Goal: Task Accomplishment & Management: Use online tool/utility

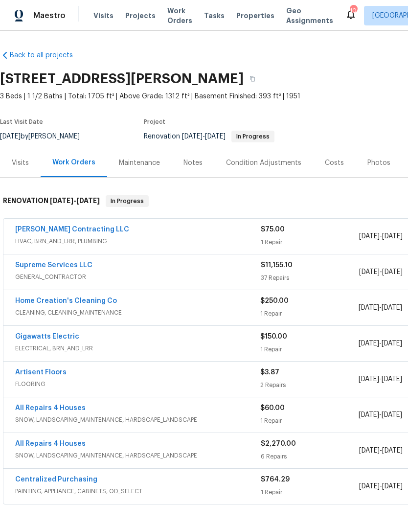
click at [258, 17] on span "Properties" at bounding box center [256, 16] width 38 height 10
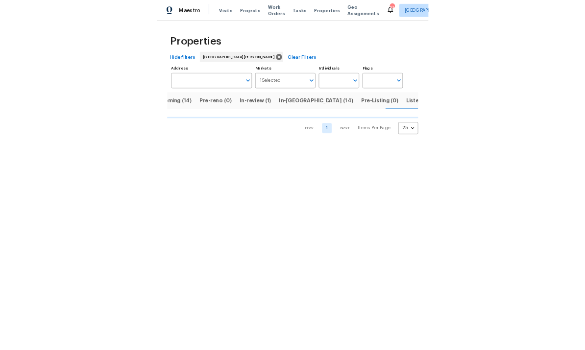
scroll to position [0, 27]
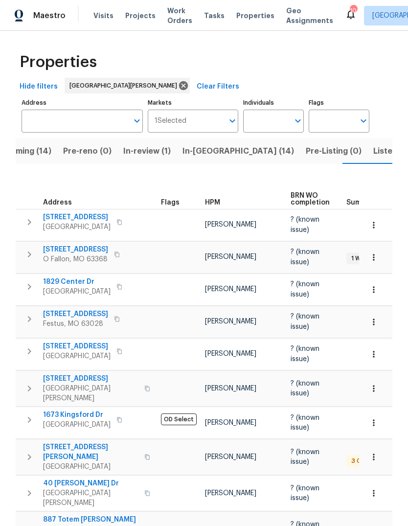
click at [218, 199] on span "HPM" at bounding box center [212, 202] width 15 height 7
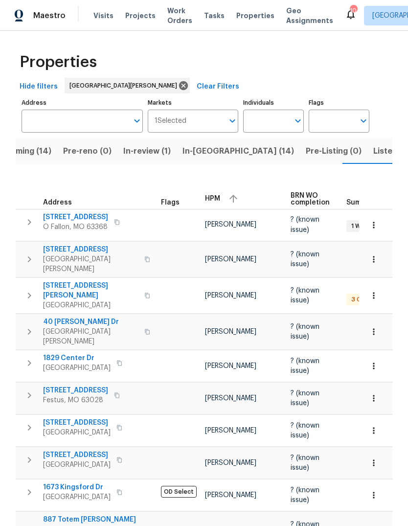
click at [221, 195] on div "HPM" at bounding box center [244, 198] width 78 height 15
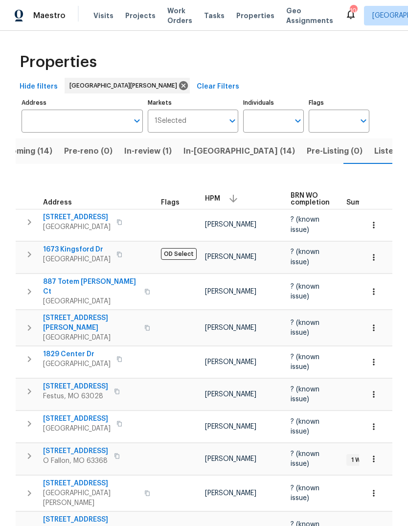
scroll to position [0, 27]
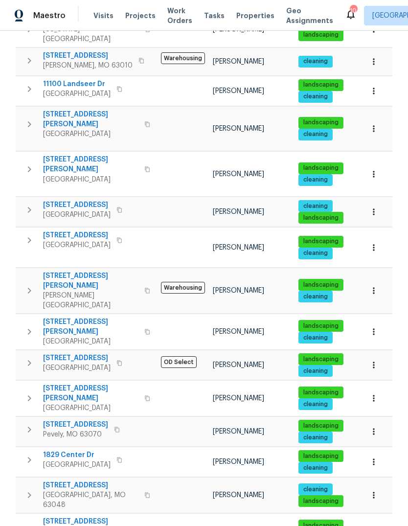
click at [104, 271] on span "[STREET_ADDRESS][PERSON_NAME]" at bounding box center [91, 281] width 96 height 20
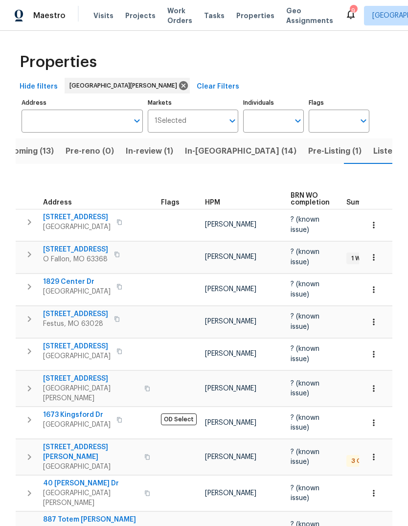
click at [221, 199] on div "HPM" at bounding box center [244, 202] width 78 height 7
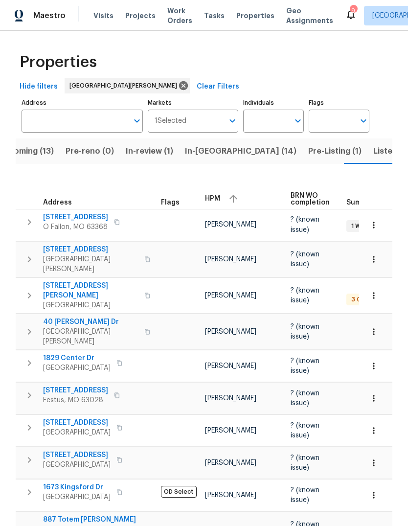
click at [227, 192] on button "button" at bounding box center [233, 198] width 15 height 15
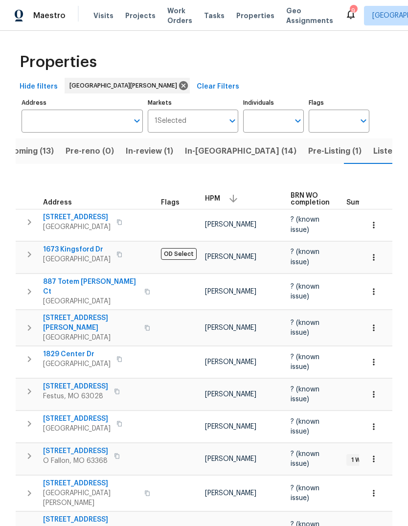
click at [215, 153] on span "In-[GEOGRAPHIC_DATA] (14)" at bounding box center [241, 151] width 112 height 14
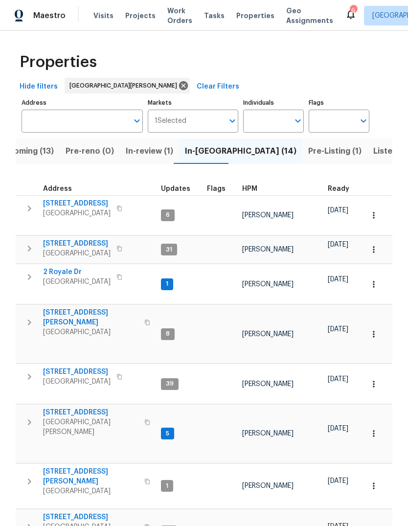
click at [250, 191] on span "HPM" at bounding box center [249, 189] width 15 height 7
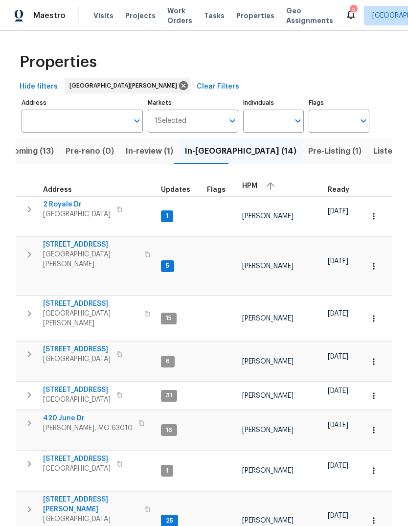
click at [252, 189] on span "HPM" at bounding box center [249, 186] width 15 height 7
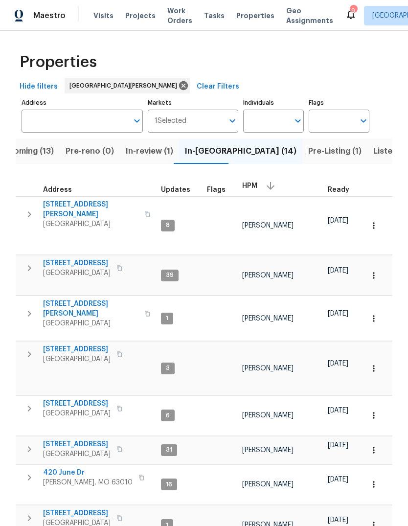
click at [94, 205] on span "3940 Parker Rd" at bounding box center [91, 210] width 96 height 20
click at [89, 299] on span "5040 Parker Ave" at bounding box center [91, 309] width 96 height 20
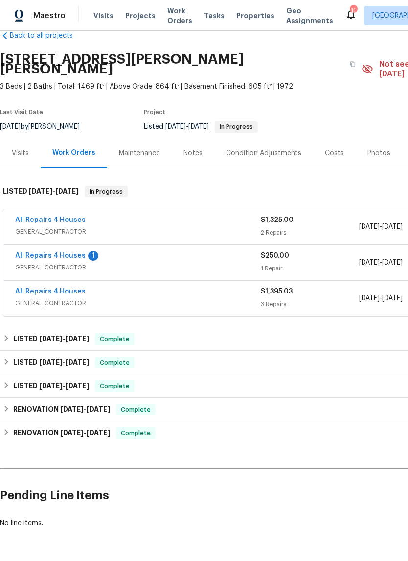
scroll to position [19, 0]
click at [88, 251] on div "1" at bounding box center [93, 256] width 10 height 10
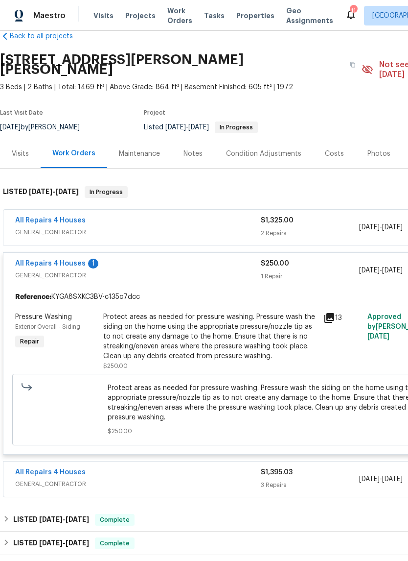
click at [331, 313] on icon at bounding box center [330, 318] width 10 height 10
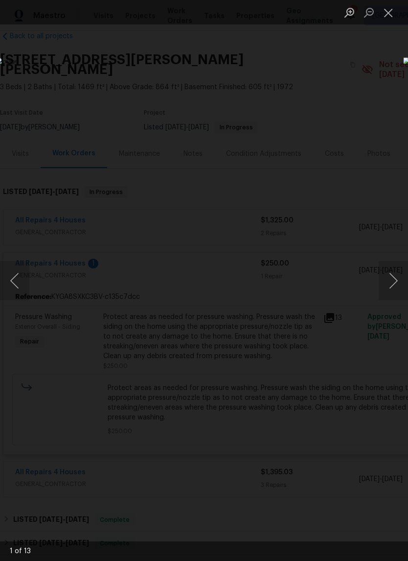
click at [395, 281] on button "Next image" at bounding box center [393, 280] width 29 height 39
click at [389, 283] on button "Next image" at bounding box center [393, 280] width 29 height 39
click at [391, 281] on button "Next image" at bounding box center [393, 280] width 29 height 39
click at [391, 280] on button "Next image" at bounding box center [393, 280] width 29 height 39
click at [397, 274] on button "Next image" at bounding box center [393, 280] width 29 height 39
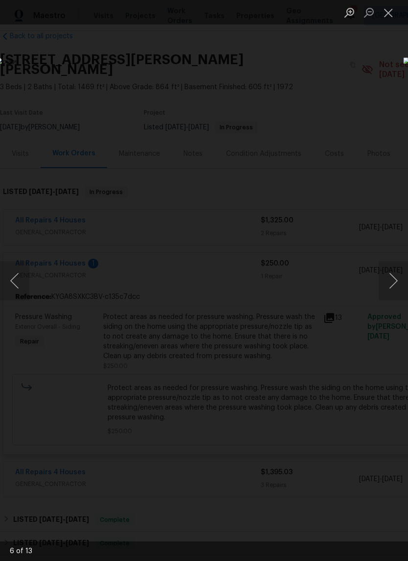
click at [391, 282] on button "Next image" at bounding box center [393, 280] width 29 height 39
click at [394, 283] on button "Next image" at bounding box center [393, 280] width 29 height 39
click at [393, 283] on button "Next image" at bounding box center [393, 280] width 29 height 39
click at [391, 15] on button "Close lightbox" at bounding box center [389, 12] width 20 height 17
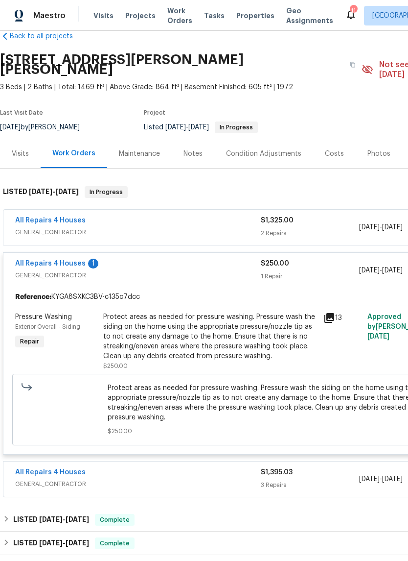
click at [231, 227] on span "GENERAL_CONTRACTOR" at bounding box center [138, 232] width 246 height 10
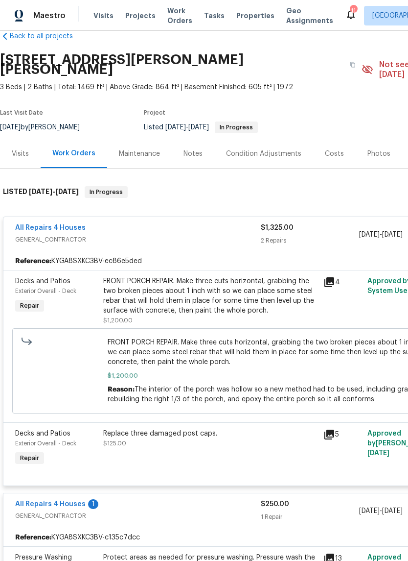
click at [220, 294] on div "FRONT PORCH REPAIR. Make three cuts horizontal, grabbing the two broken pieces …" at bounding box center [210, 295] width 215 height 39
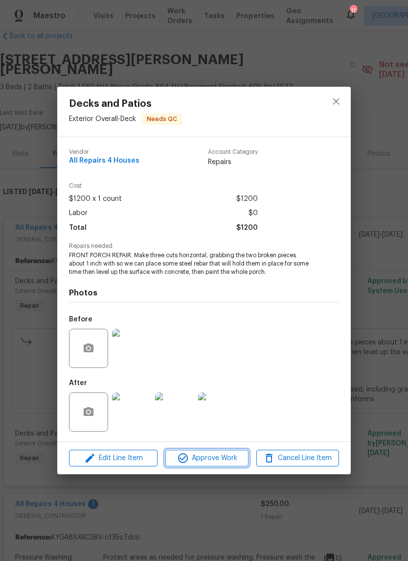
click at [240, 461] on span "Approve Work" at bounding box center [206, 458] width 77 height 12
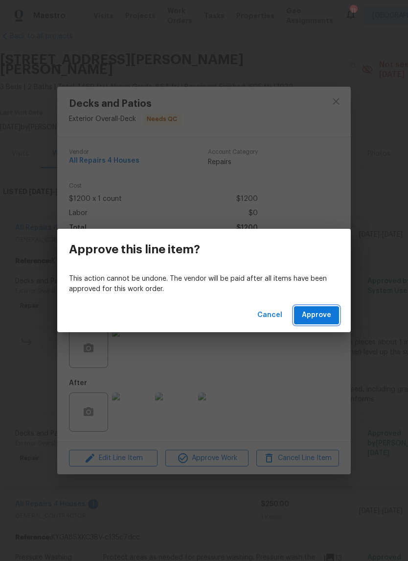
click at [330, 317] on span "Approve" at bounding box center [316, 315] width 29 height 12
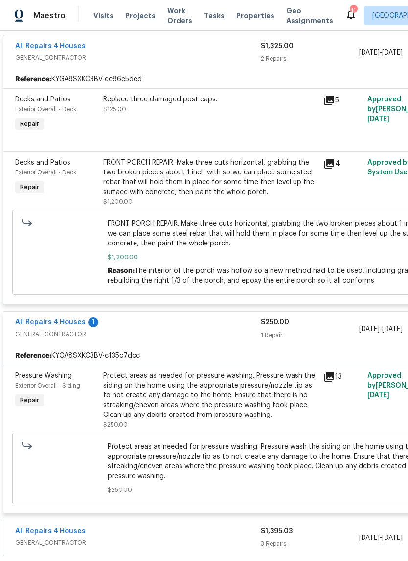
scroll to position [204, 0]
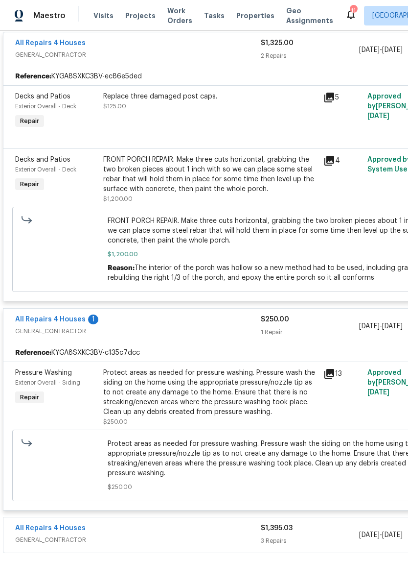
click at [224, 329] on div "All Repairs 4 Houses 1 GENERAL_CONTRACTOR" at bounding box center [138, 326] width 246 height 24
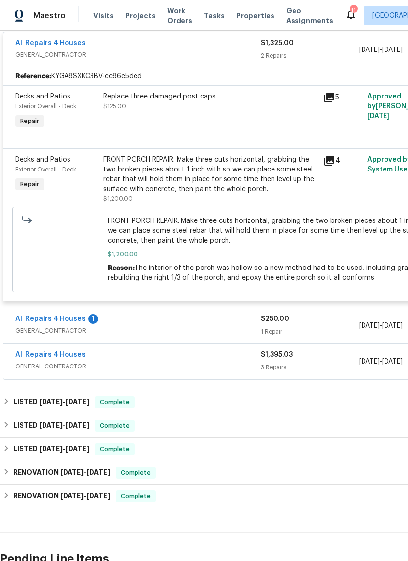
click at [229, 326] on span "GENERAL_CONTRACTOR" at bounding box center [138, 331] width 246 height 10
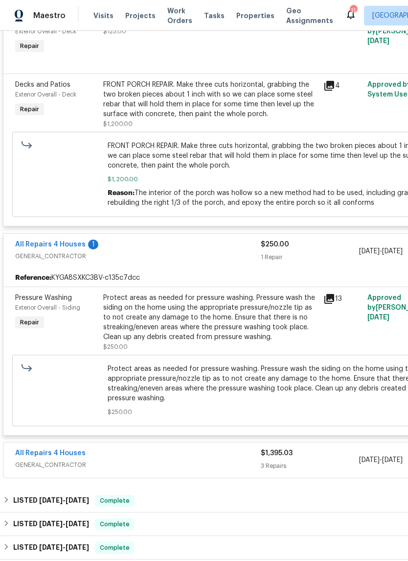
scroll to position [277, 0]
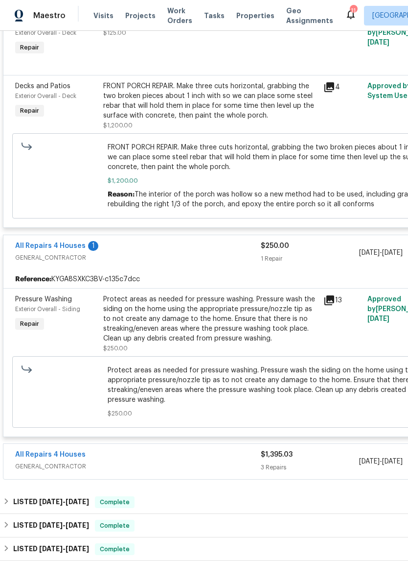
click at [241, 319] on div "Protect areas as needed for pressure washing. Pressure wash the siding on the h…" at bounding box center [210, 318] width 215 height 49
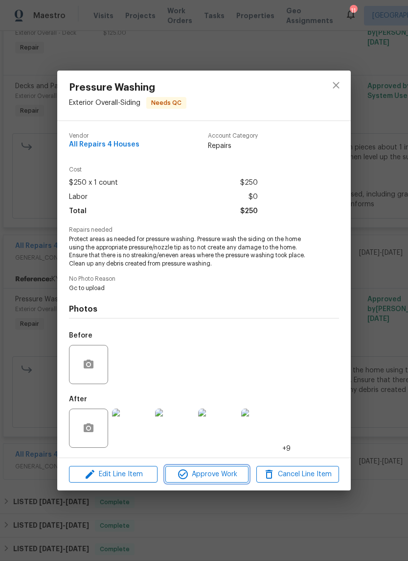
click at [239, 478] on span "Approve Work" at bounding box center [206, 474] width 77 height 12
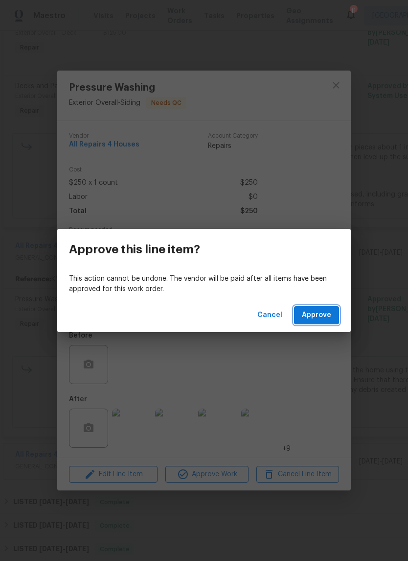
click at [331, 315] on span "Approve" at bounding box center [316, 315] width 29 height 12
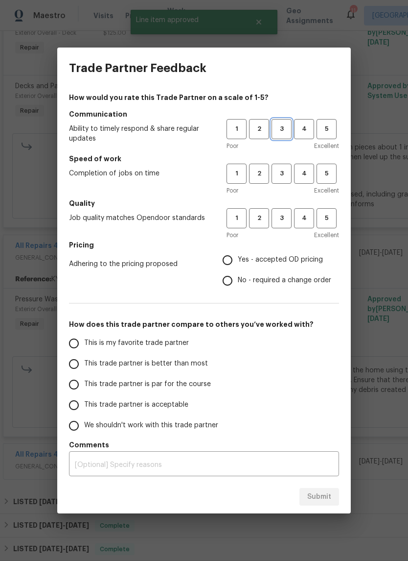
click at [285, 129] on span "3" at bounding box center [282, 128] width 18 height 11
click at [285, 173] on span "3" at bounding box center [282, 173] width 18 height 11
click at [285, 226] on button "3" at bounding box center [282, 218] width 20 height 20
click at [278, 265] on label "Yes - accepted OD pricing" at bounding box center [274, 260] width 114 height 21
click at [238, 265] on input "Yes - accepted OD pricing" at bounding box center [227, 260] width 21 height 21
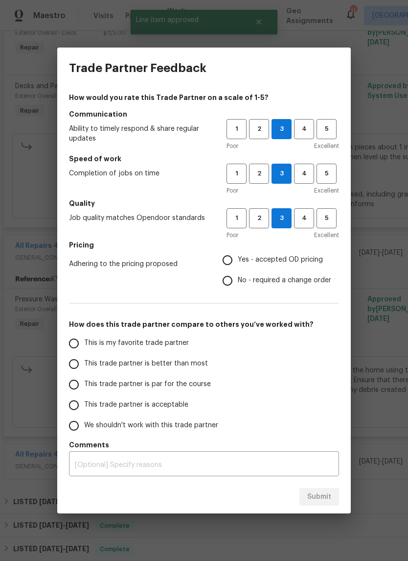
radio input "true"
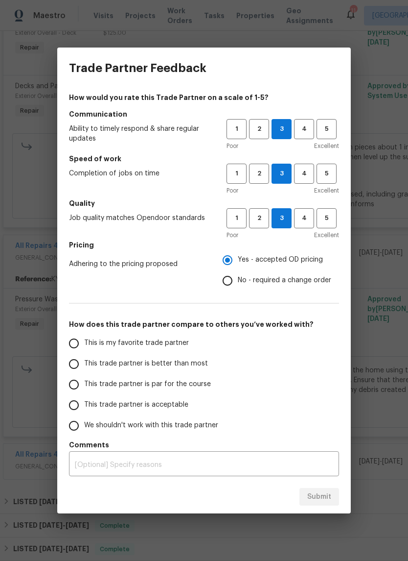
click at [193, 366] on span "This trade partner is better than most" at bounding box center [146, 364] width 124 height 10
click at [84, 366] on input "This trade partner is better than most" at bounding box center [74, 364] width 21 height 21
click at [329, 498] on span "Submit" at bounding box center [320, 497] width 24 height 12
radio input "true"
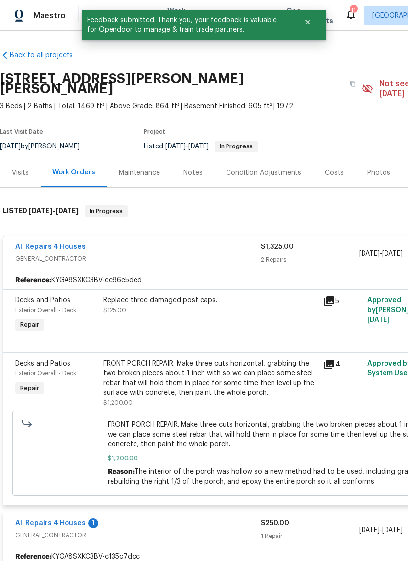
scroll to position [0, 0]
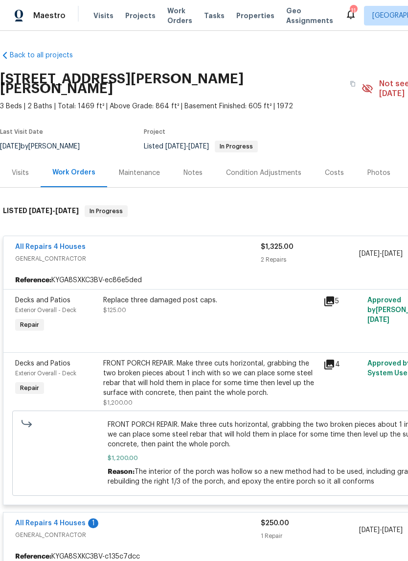
click at [158, 168] on div "Maintenance" at bounding box center [139, 172] width 65 height 29
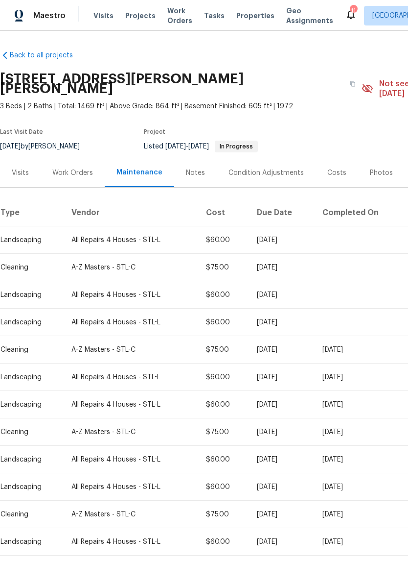
click at [86, 168] on div "Work Orders" at bounding box center [72, 173] width 41 height 10
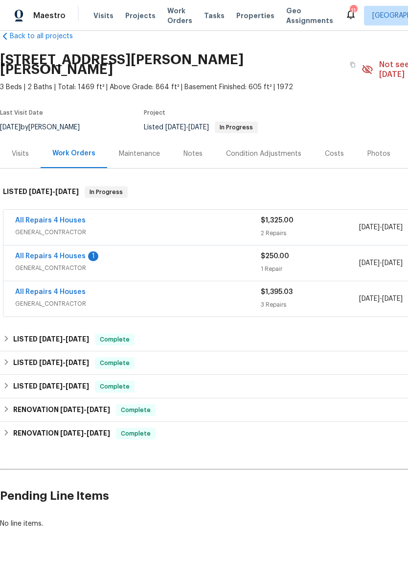
scroll to position [19, 0]
click at [81, 253] on link "All Repairs 4 Houses" at bounding box center [50, 256] width 71 height 7
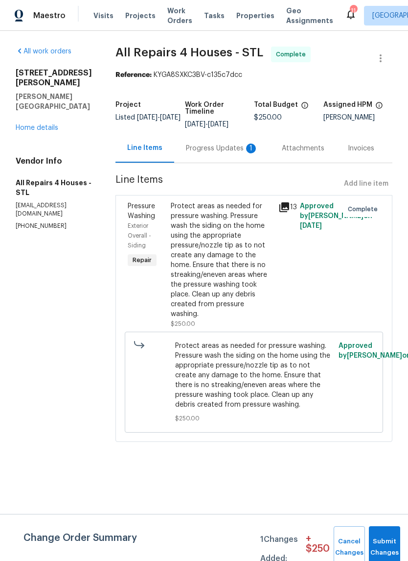
click at [237, 150] on div "Progress Updates 1" at bounding box center [222, 149] width 72 height 10
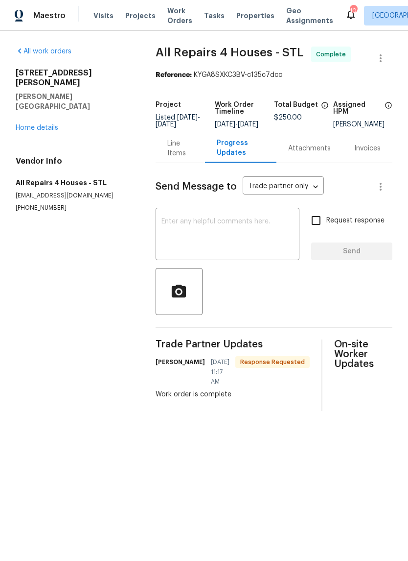
click at [45, 124] on link "Home details" at bounding box center [37, 127] width 43 height 7
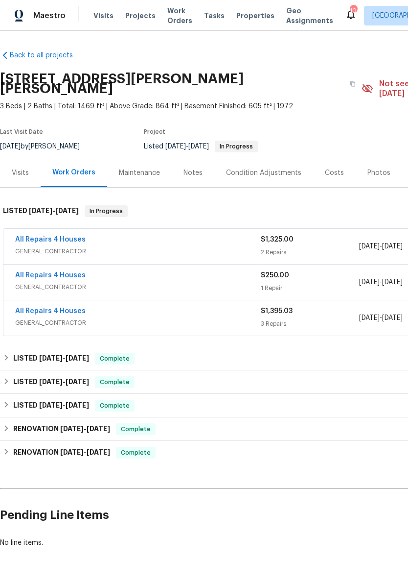
click at [74, 236] on link "All Repairs 4 Houses" at bounding box center [50, 239] width 71 height 7
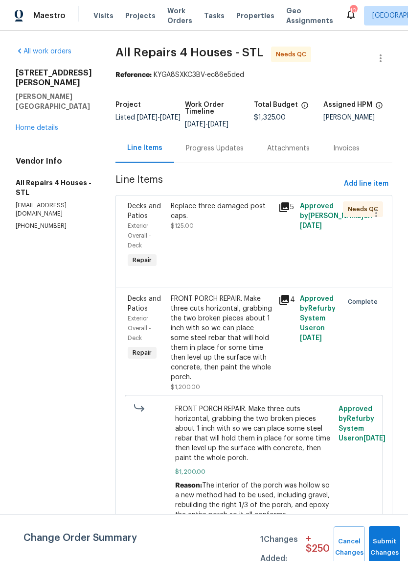
scroll to position [7, 0]
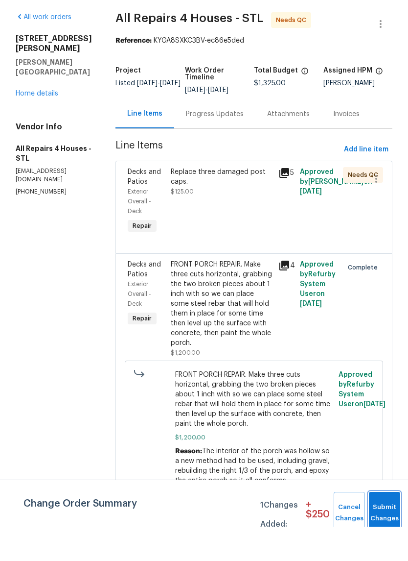
click at [388, 536] on span "Submit Changes" at bounding box center [385, 547] width 22 height 23
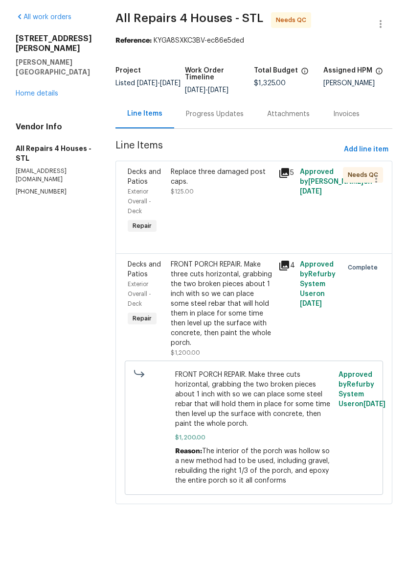
click at [250, 202] on div "Replace three damaged post caps. $125.00" at bounding box center [222, 235] width 108 height 74
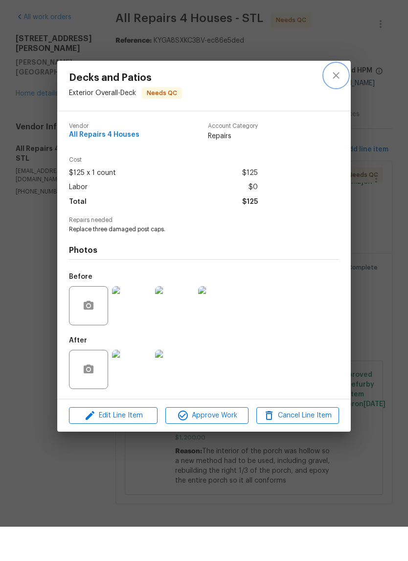
click at [339, 104] on icon "close" at bounding box center [337, 110] width 12 height 12
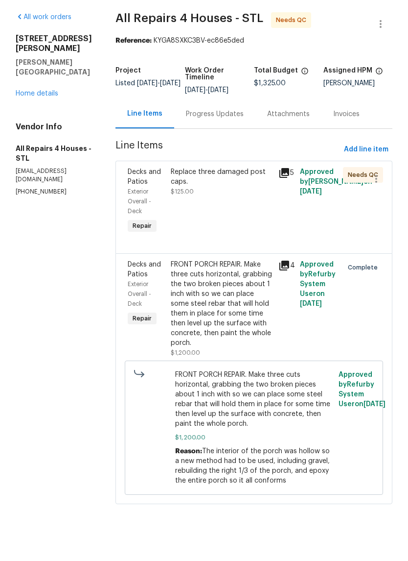
click at [231, 213] on div "Replace three damaged post caps. $125.00" at bounding box center [222, 235] width 108 height 74
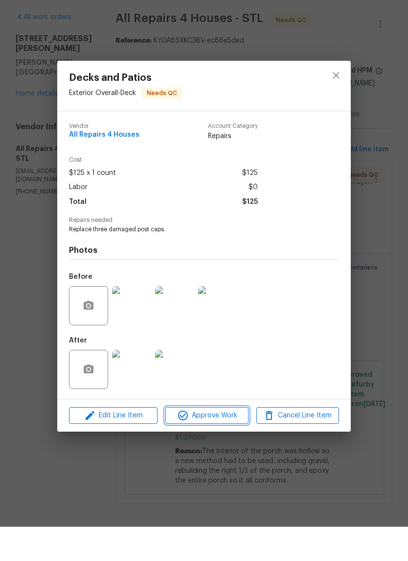
click at [234, 444] on span "Approve Work" at bounding box center [206, 450] width 77 height 12
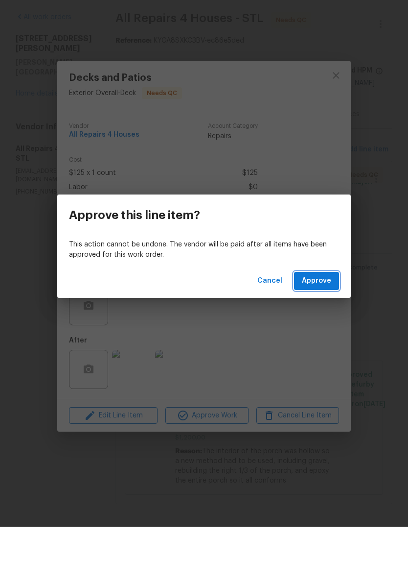
click at [334, 306] on button "Approve" at bounding box center [316, 315] width 45 height 18
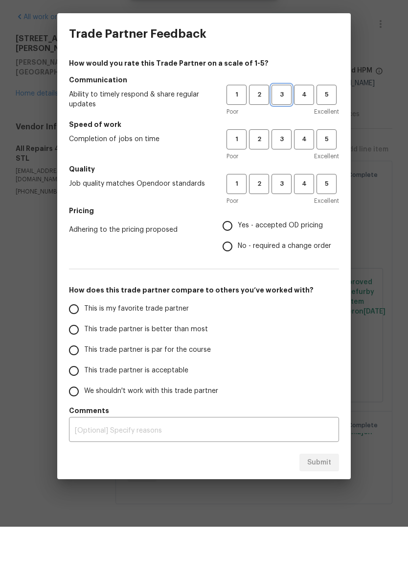
click at [279, 123] on span "3" at bounding box center [282, 128] width 18 height 11
click at [282, 168] on span "3" at bounding box center [282, 173] width 18 height 11
click at [284, 208] on button "3" at bounding box center [282, 218] width 20 height 20
click at [273, 250] on label "Yes - accepted OD pricing" at bounding box center [274, 260] width 114 height 21
click at [238, 250] on input "Yes - accepted OD pricing" at bounding box center [227, 260] width 21 height 21
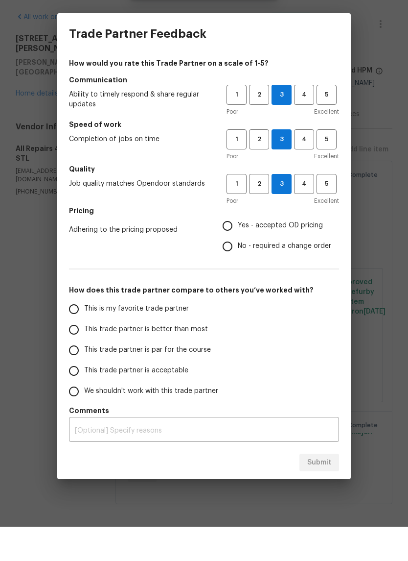
radio input "true"
click at [196, 359] on span "This trade partner is better than most" at bounding box center [146, 364] width 124 height 10
click at [84, 354] on input "This trade partner is better than most" at bounding box center [74, 364] width 21 height 21
click at [329, 491] on span "Submit" at bounding box center [320, 497] width 24 height 12
radio input "true"
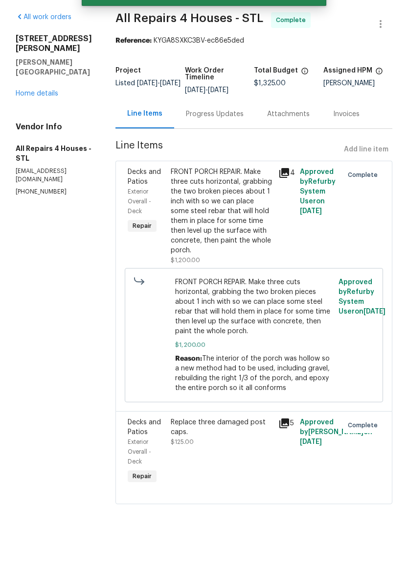
click at [47, 124] on link "Home details" at bounding box center [37, 127] width 43 height 7
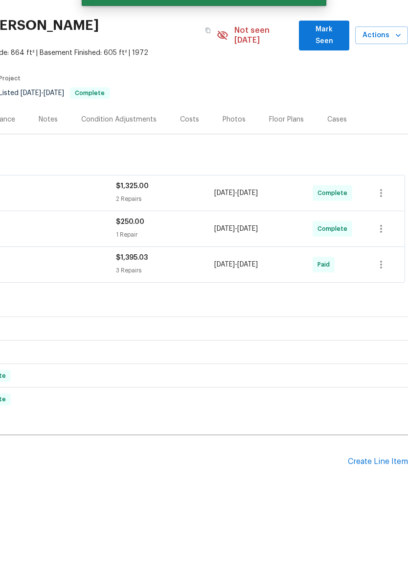
scroll to position [19, 145]
click at [329, 55] on button "Mark Seen" at bounding box center [324, 70] width 50 height 30
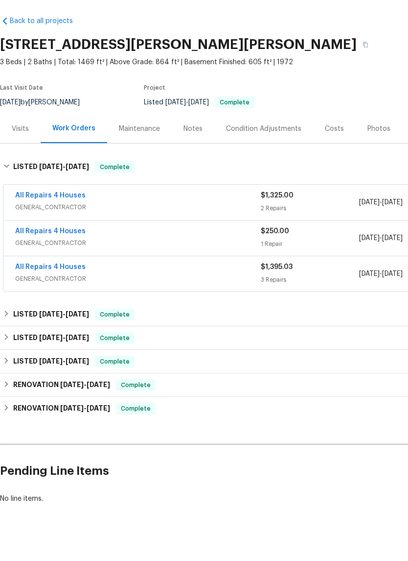
scroll to position [0, 0]
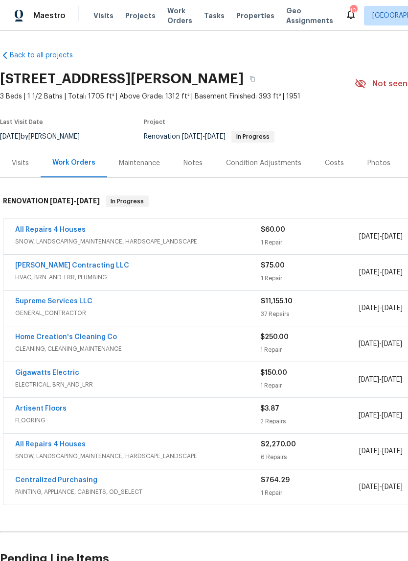
click at [81, 232] on link "All Repairs 4 Houses" at bounding box center [50, 229] width 71 height 7
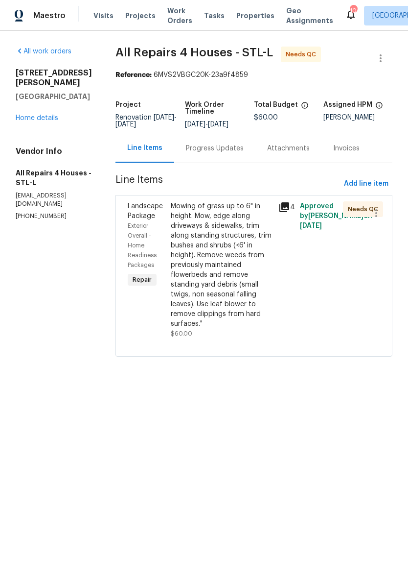
click at [287, 210] on icon at bounding box center [285, 207] width 10 height 10
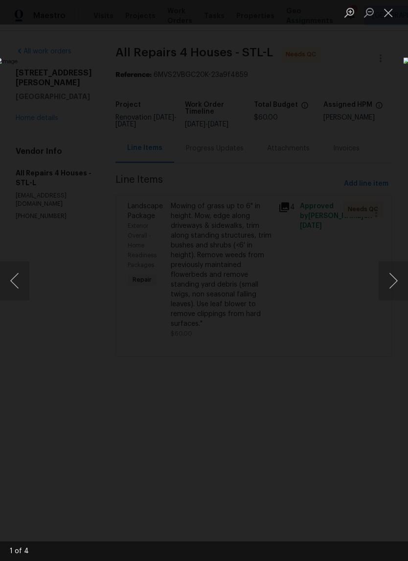
click at [396, 282] on button "Next image" at bounding box center [393, 280] width 29 height 39
click at [393, 283] on button "Next image" at bounding box center [393, 280] width 29 height 39
click at [392, 283] on button "Next image" at bounding box center [393, 280] width 29 height 39
click at [393, 285] on button "Next image" at bounding box center [393, 280] width 29 height 39
click at [387, 13] on button "Close lightbox" at bounding box center [389, 12] width 20 height 17
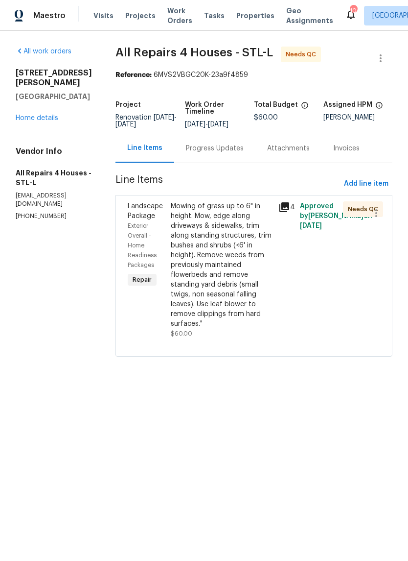
click at [55, 117] on div "All work orders 3940 Parker Rd Florissant, MO 63033 Home details Vendor Info Al…" at bounding box center [54, 134] width 76 height 174
click at [51, 115] on link "Home details" at bounding box center [37, 118] width 43 height 7
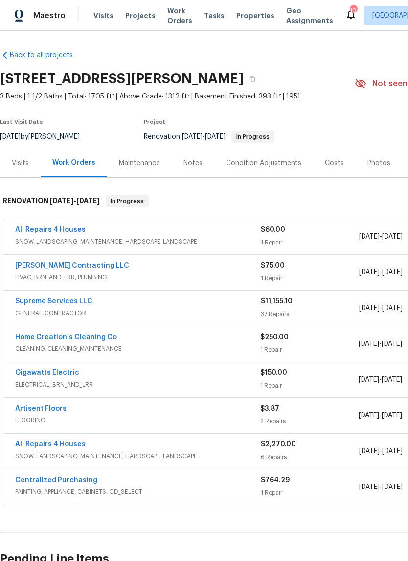
click at [79, 232] on link "All Repairs 4 Houses" at bounding box center [50, 229] width 71 height 7
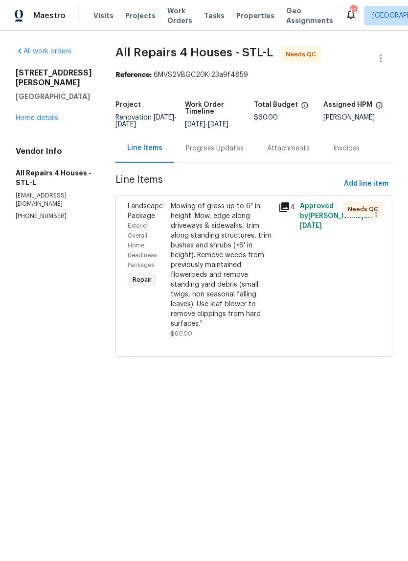
click at [297, 208] on div "4" at bounding box center [287, 269] width 22 height 143
click at [294, 204] on div "4" at bounding box center [287, 207] width 16 height 12
click at [289, 204] on icon at bounding box center [285, 207] width 10 height 10
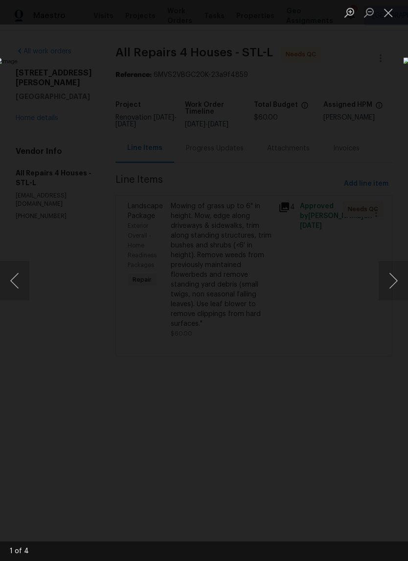
click at [401, 273] on button "Next image" at bounding box center [393, 280] width 29 height 39
click at [388, 274] on button "Next image" at bounding box center [393, 280] width 29 height 39
click at [393, 279] on button "Next image" at bounding box center [393, 280] width 29 height 39
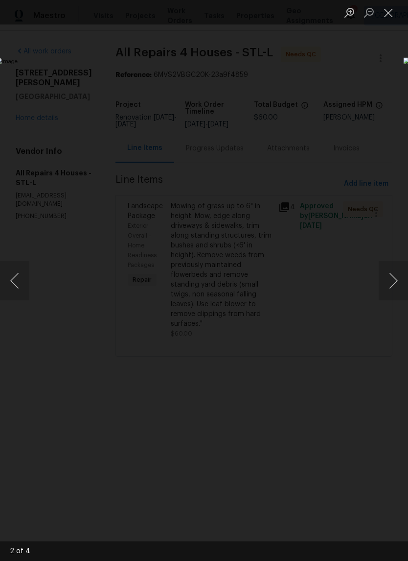
click at [383, 14] on button "Close lightbox" at bounding box center [389, 12] width 20 height 17
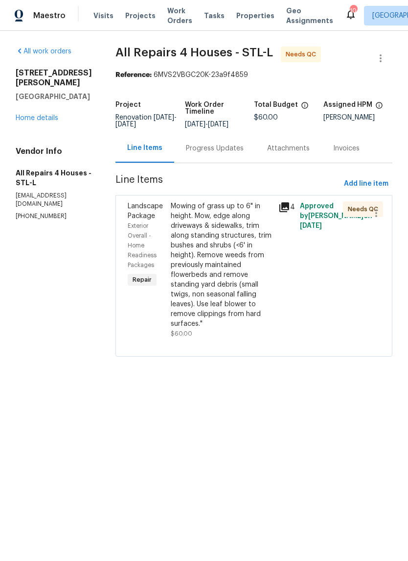
click at [48, 115] on link "Home details" at bounding box center [37, 118] width 43 height 7
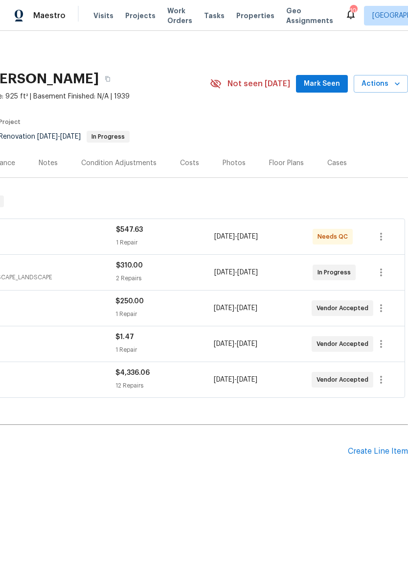
scroll to position [0, 145]
click at [335, 81] on span "Mark Seen" at bounding box center [322, 84] width 36 height 12
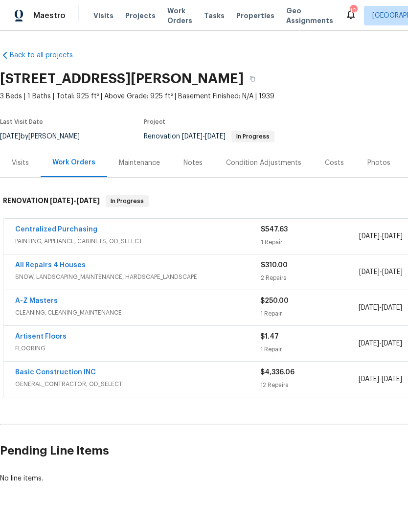
scroll to position [0, 0]
